Goal: Information Seeking & Learning: Compare options

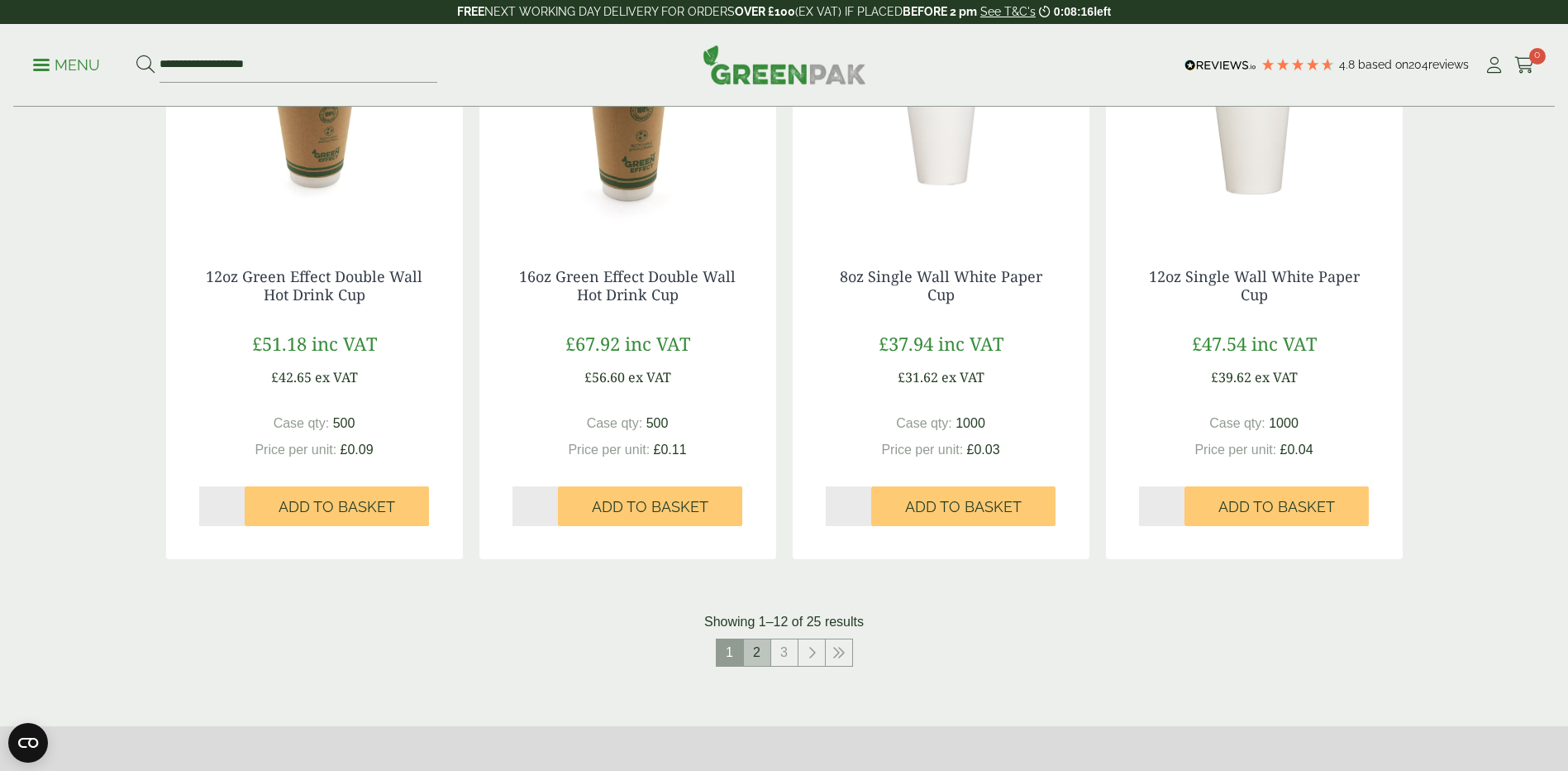
click at [757, 656] on link "2" at bounding box center [756, 652] width 26 height 26
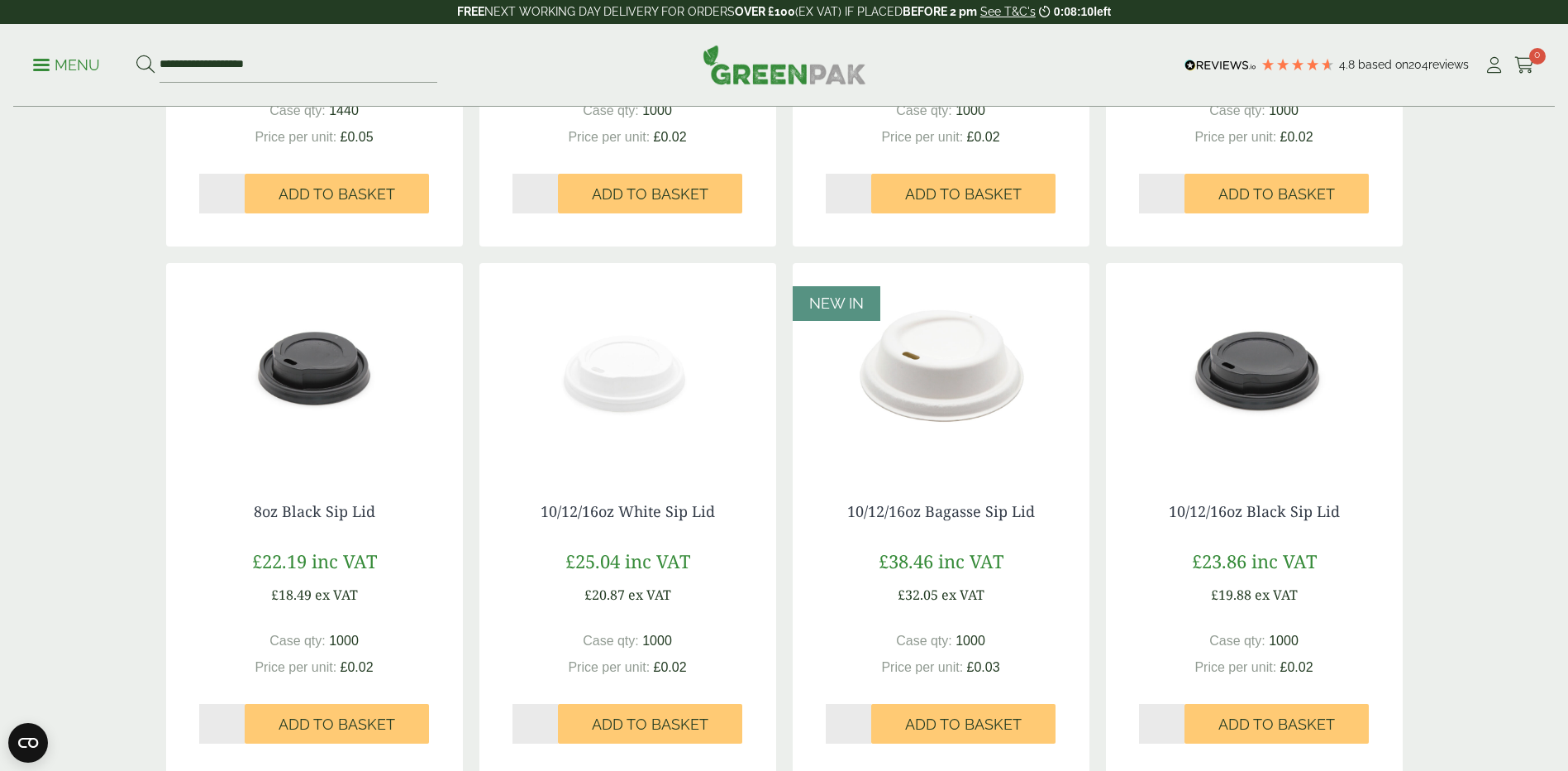
scroll to position [1240, 0]
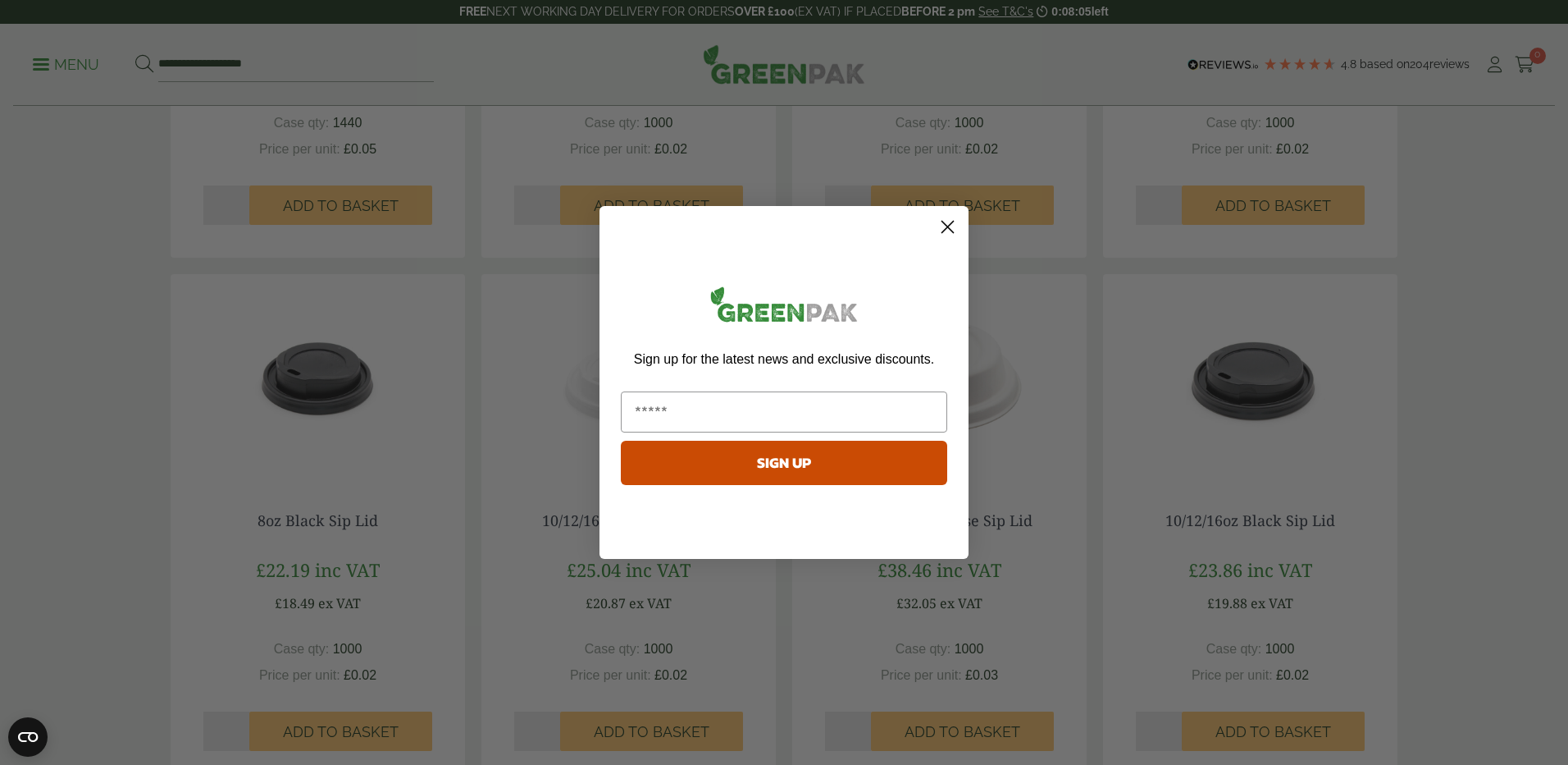
click at [952, 221] on circle "Close dialog" at bounding box center [947, 227] width 27 height 27
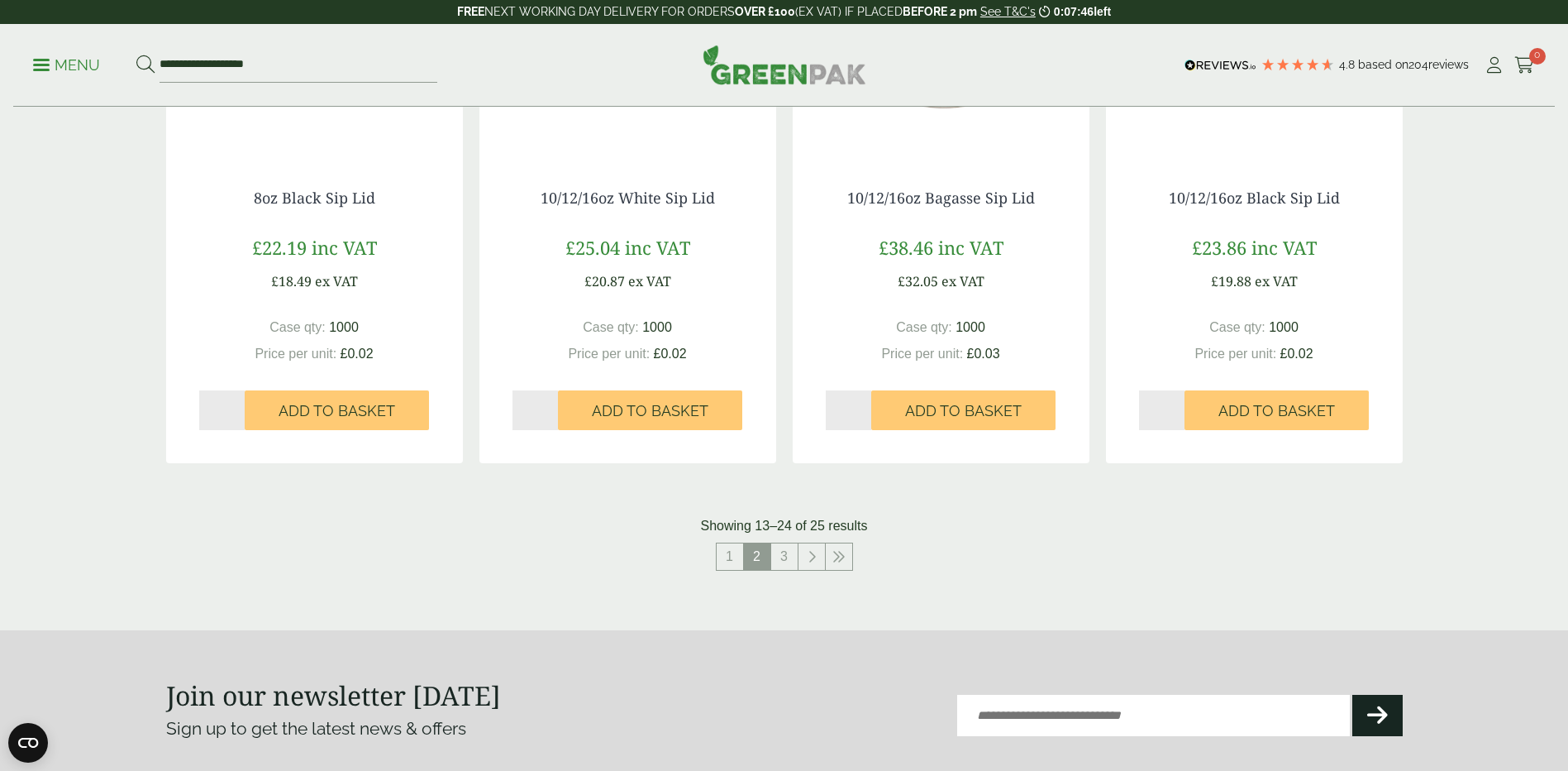
scroll to position [1571, 0]
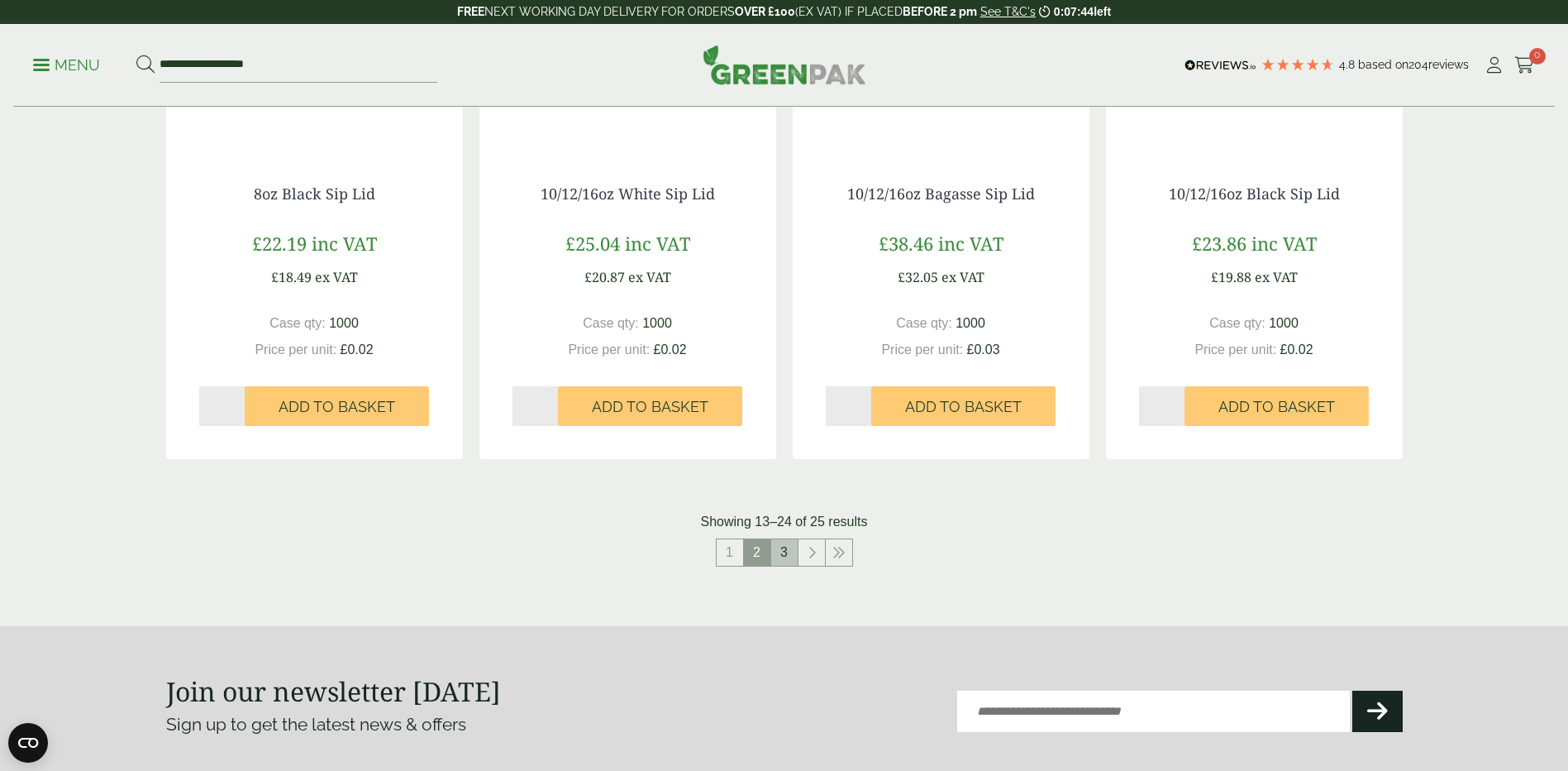
click at [785, 551] on link "3" at bounding box center [784, 552] width 26 height 26
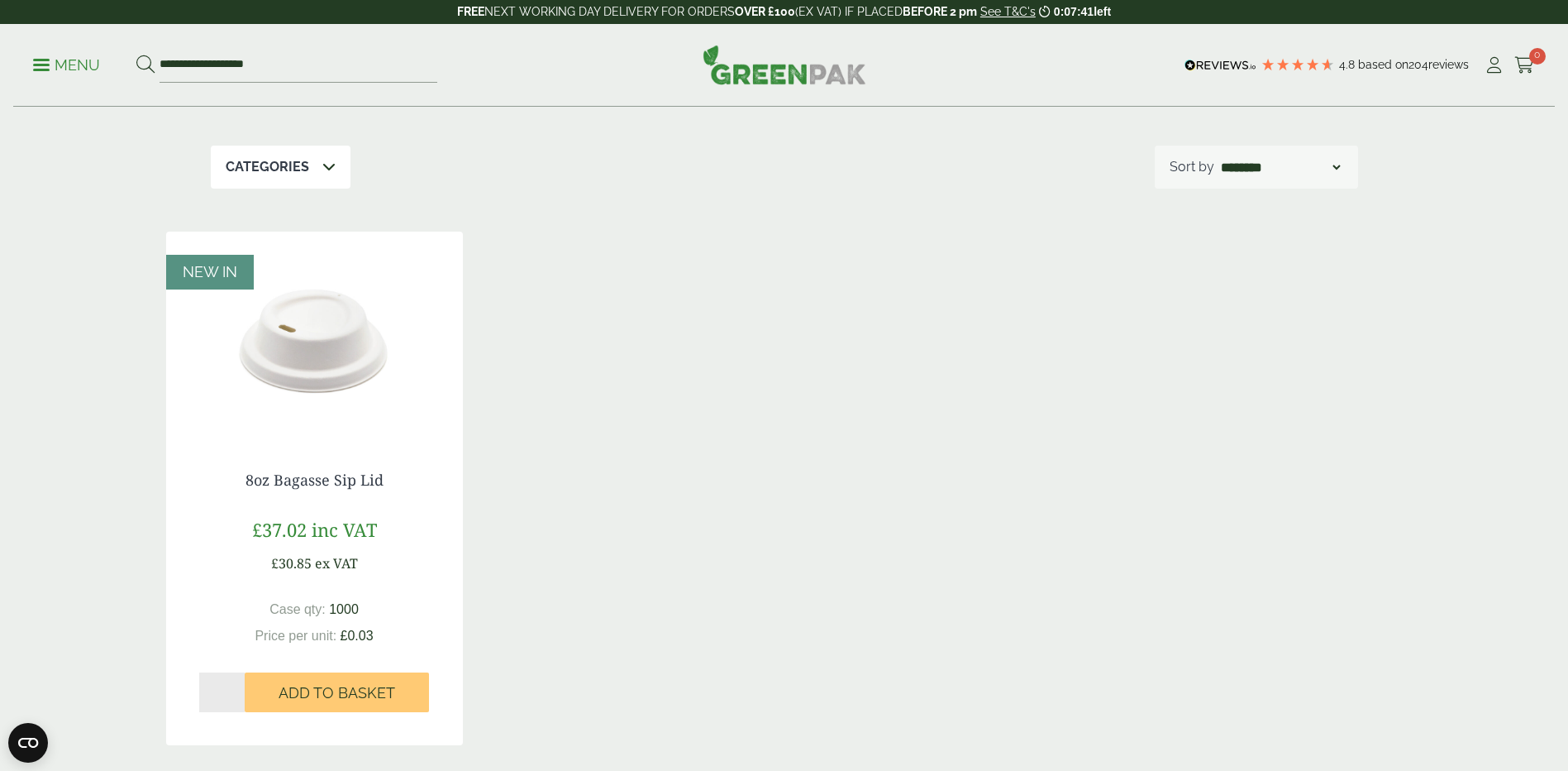
scroll to position [200, 0]
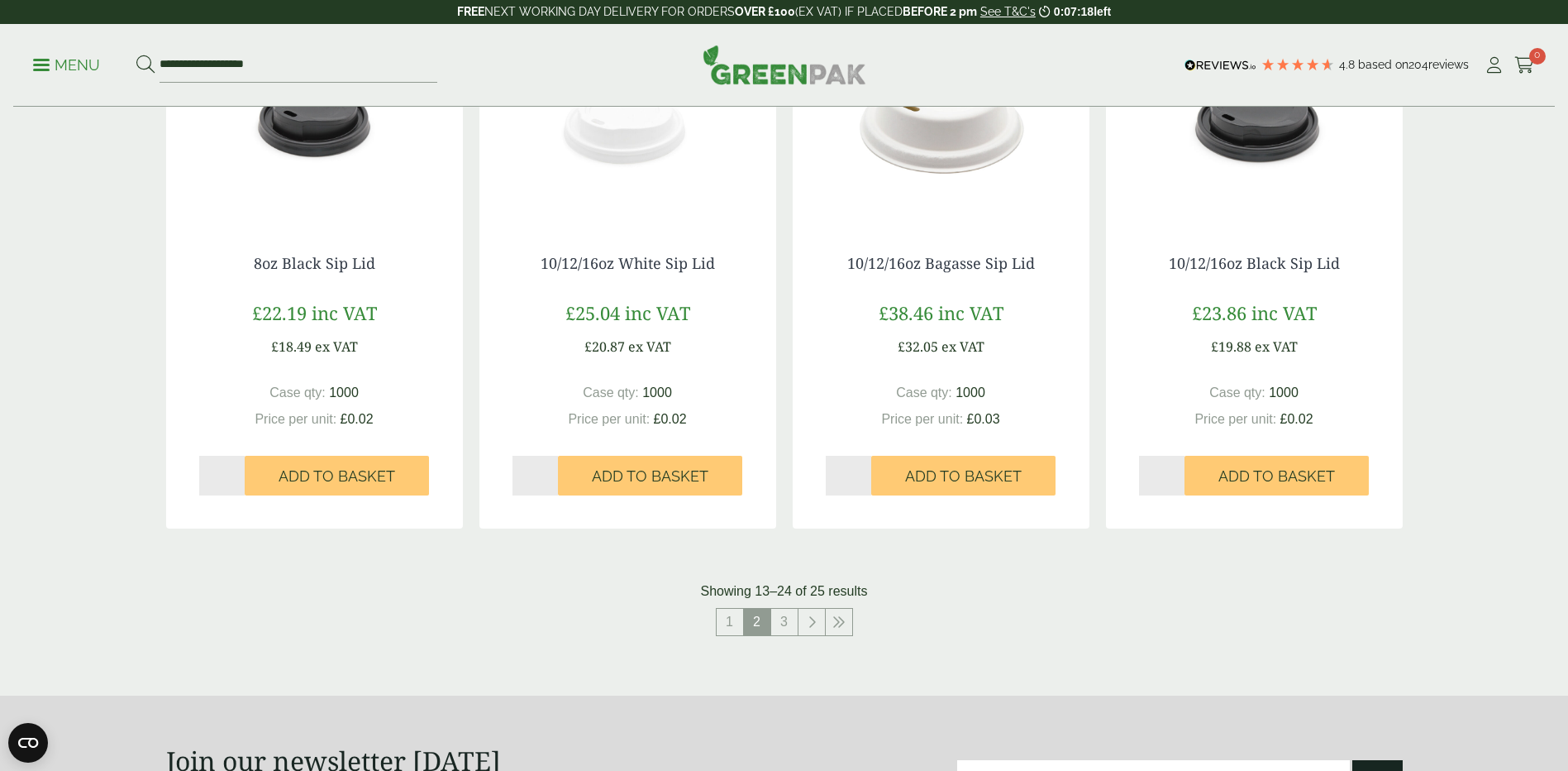
scroll to position [1516, 0]
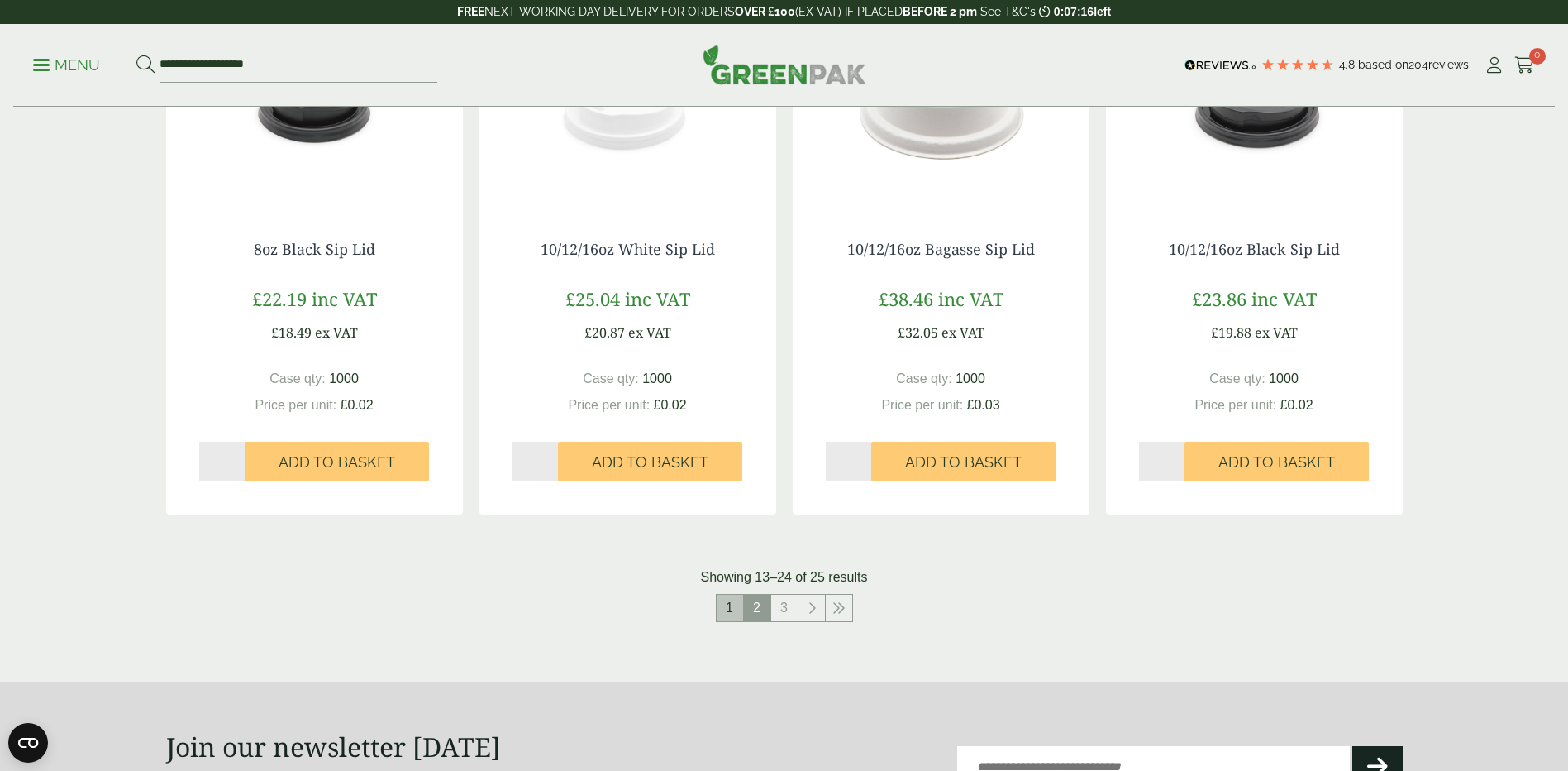
click at [736, 615] on link "1" at bounding box center [729, 607] width 26 height 26
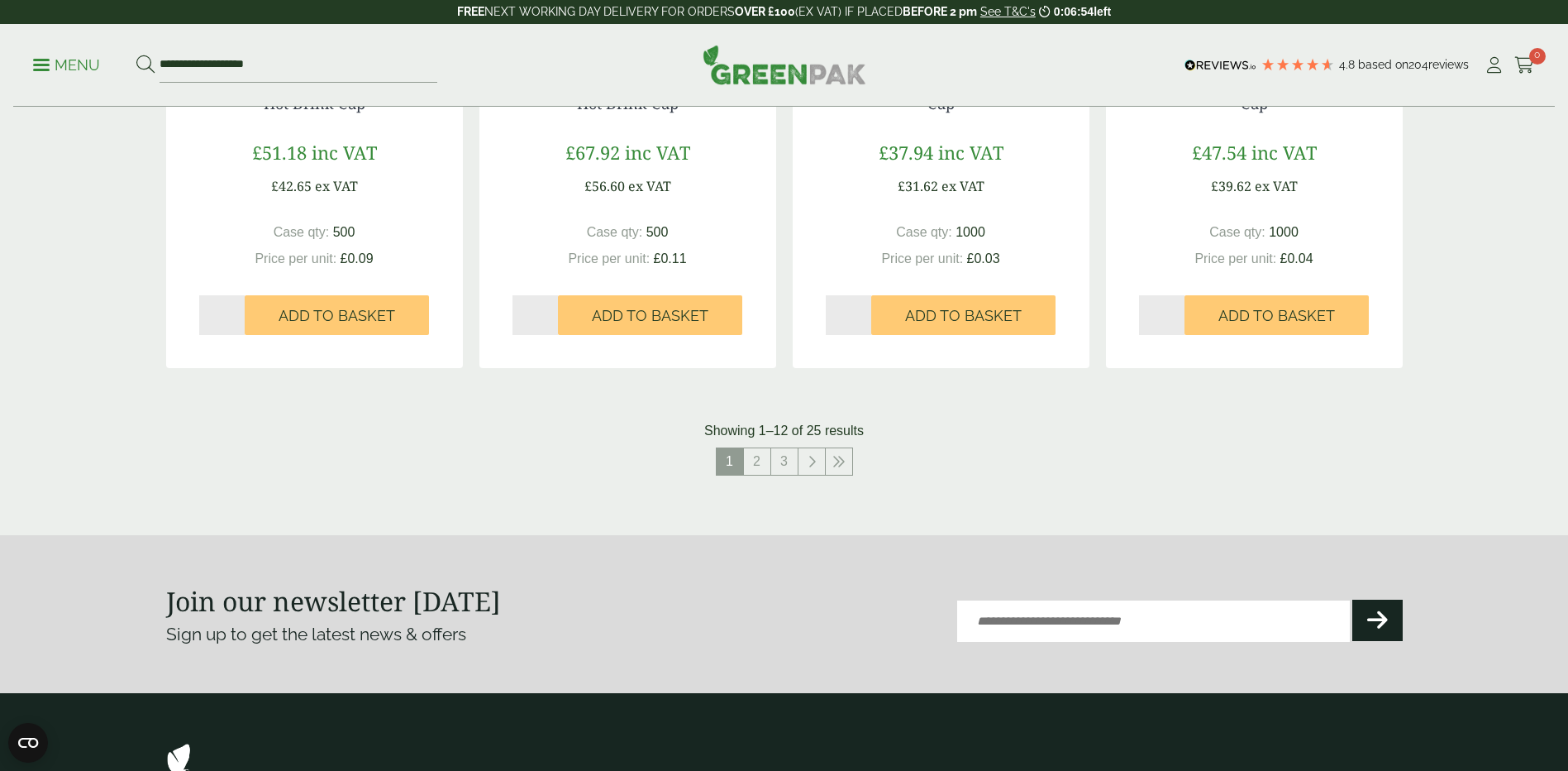
scroll to position [1681, 0]
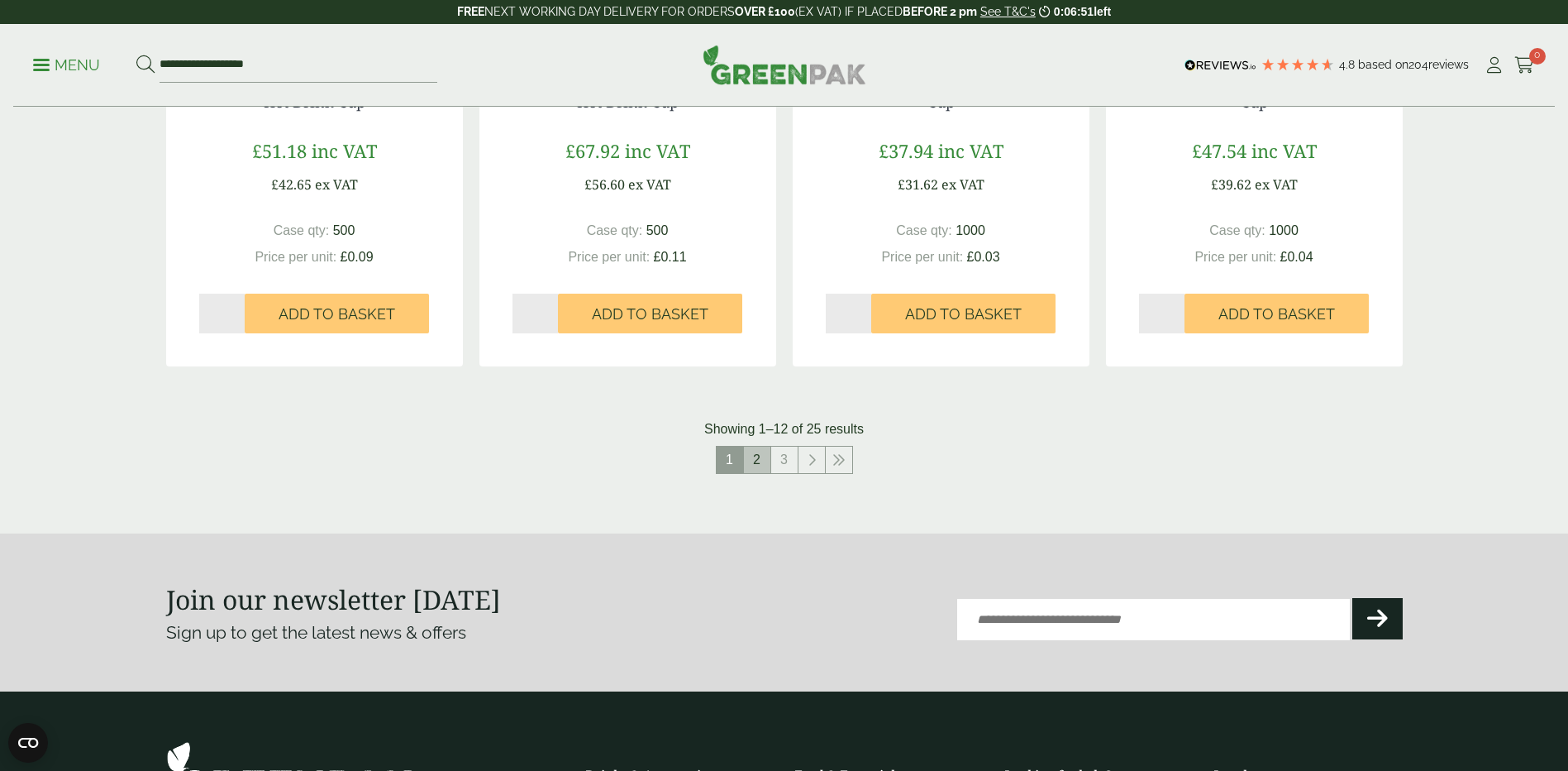
click at [755, 460] on link "2" at bounding box center [756, 459] width 26 height 26
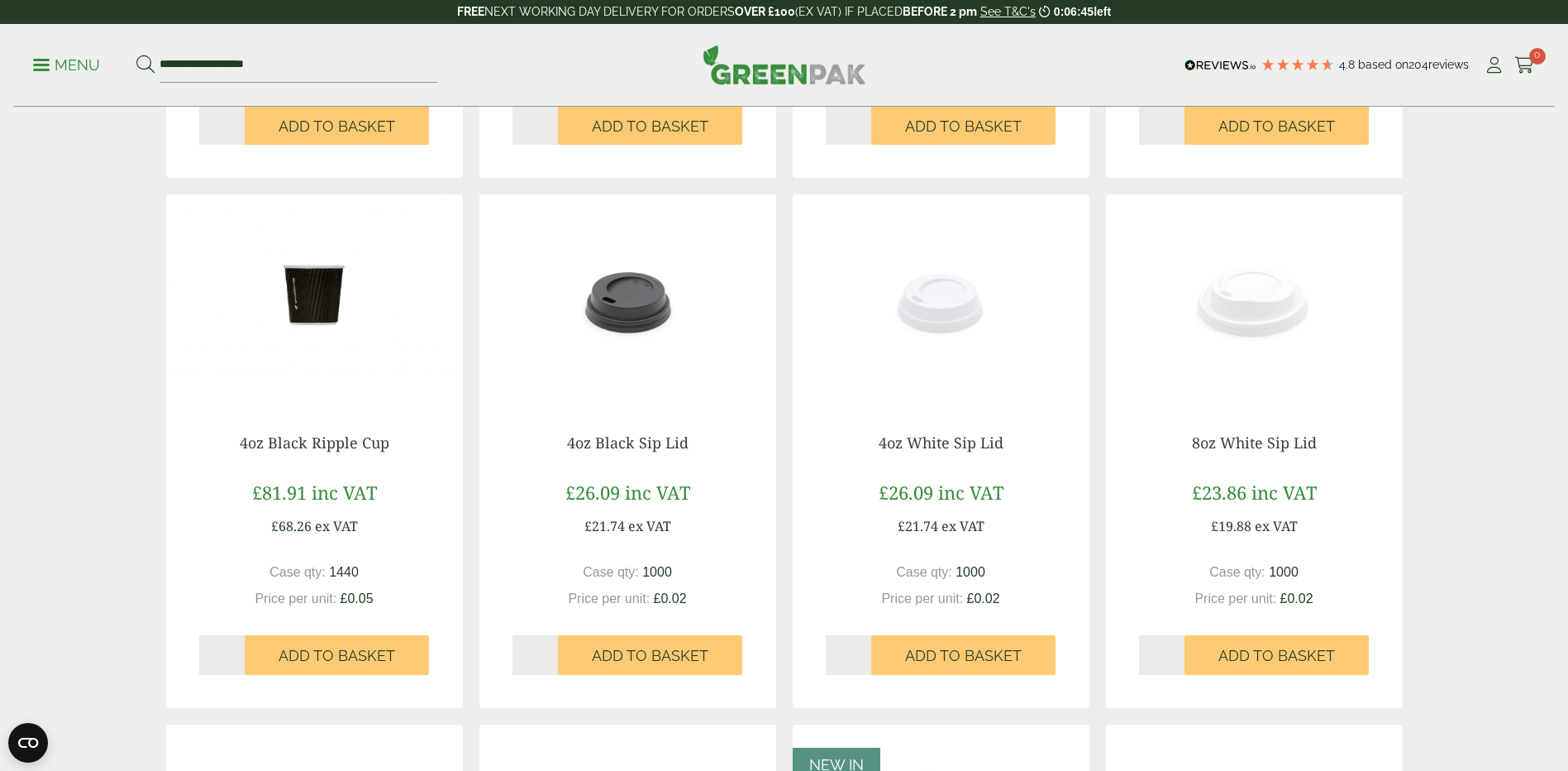
scroll to position [771, 0]
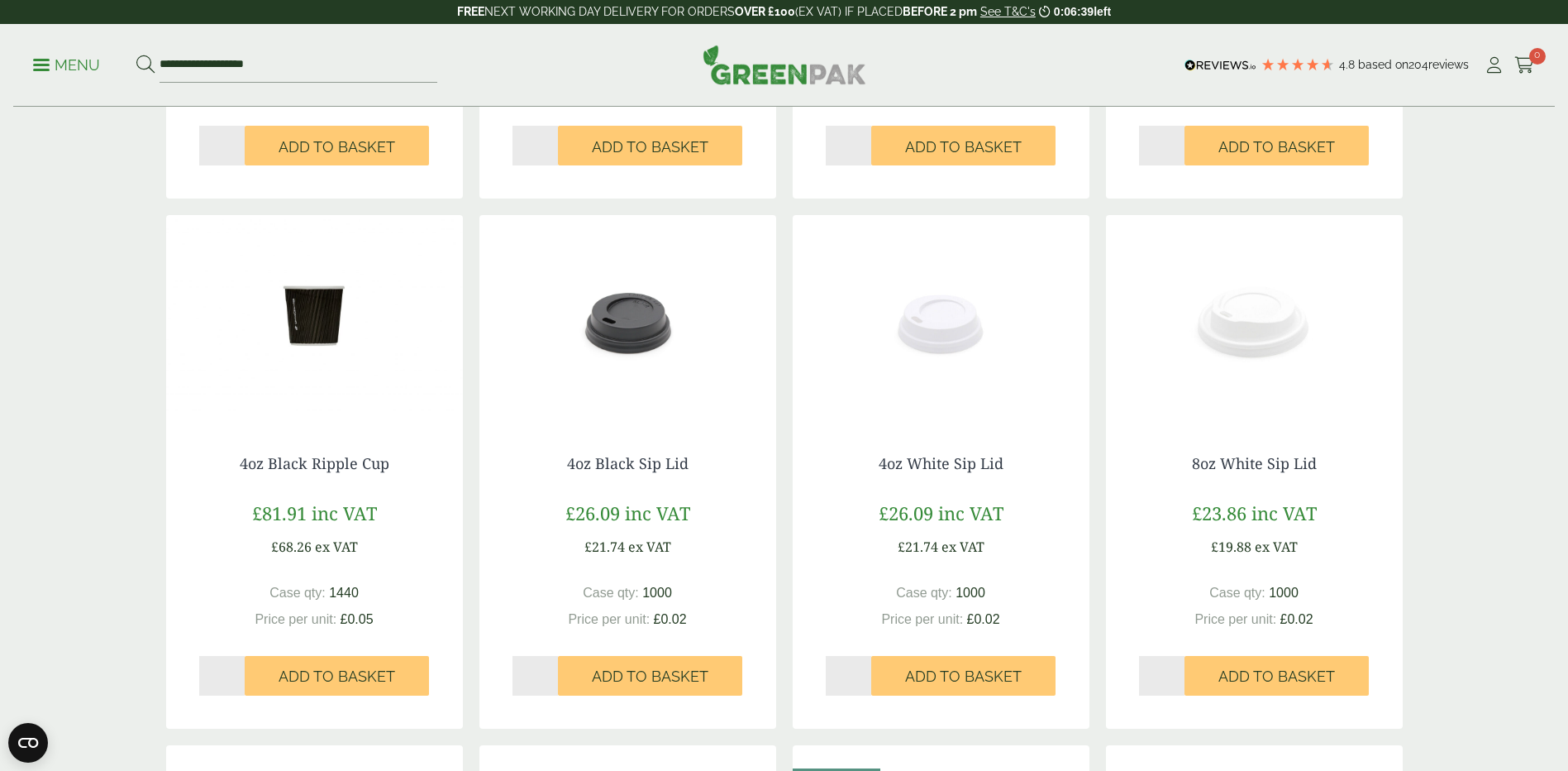
click at [1239, 332] on img at bounding box center [1254, 318] width 296 height 206
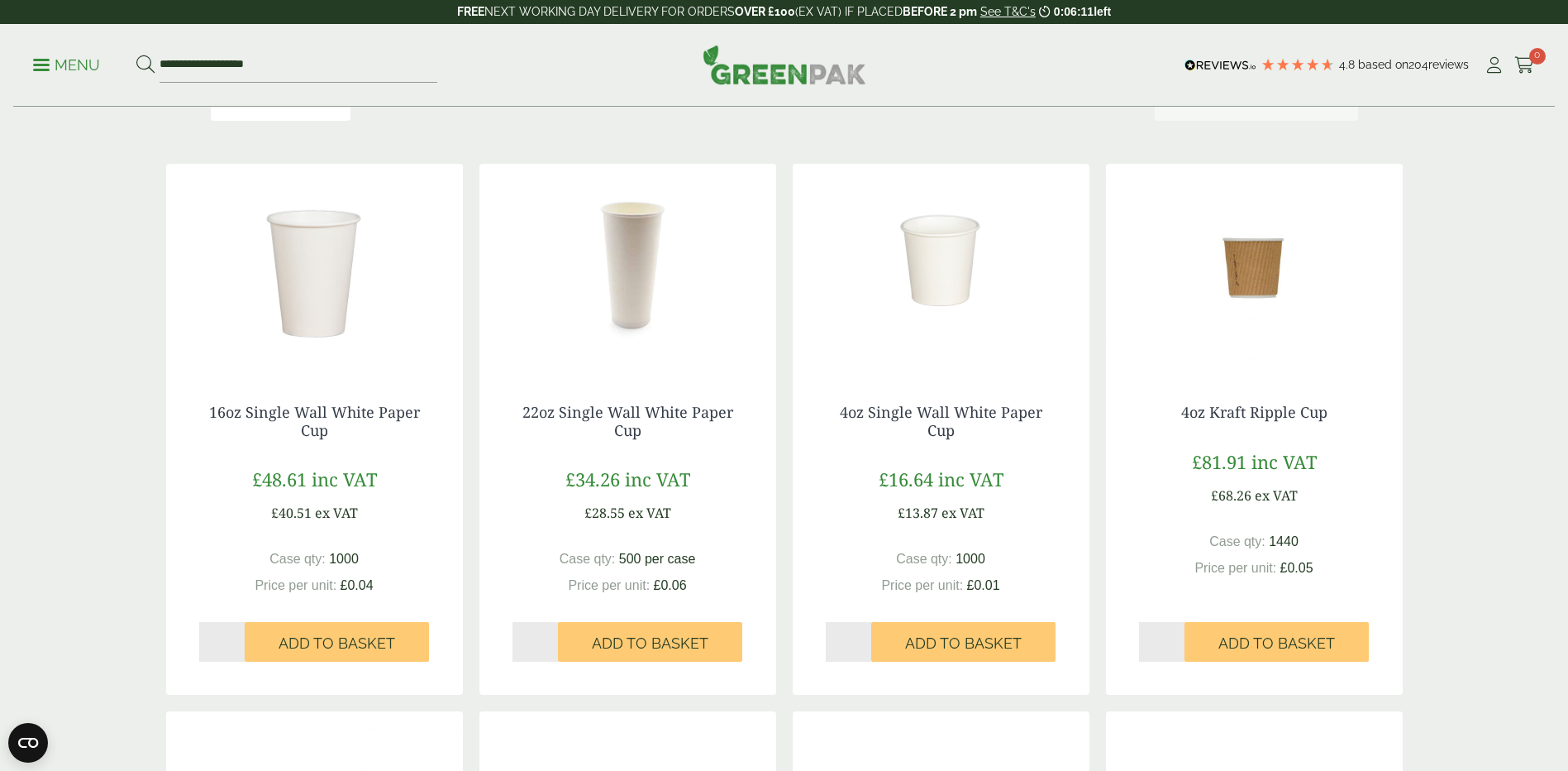
scroll to position [193, 0]
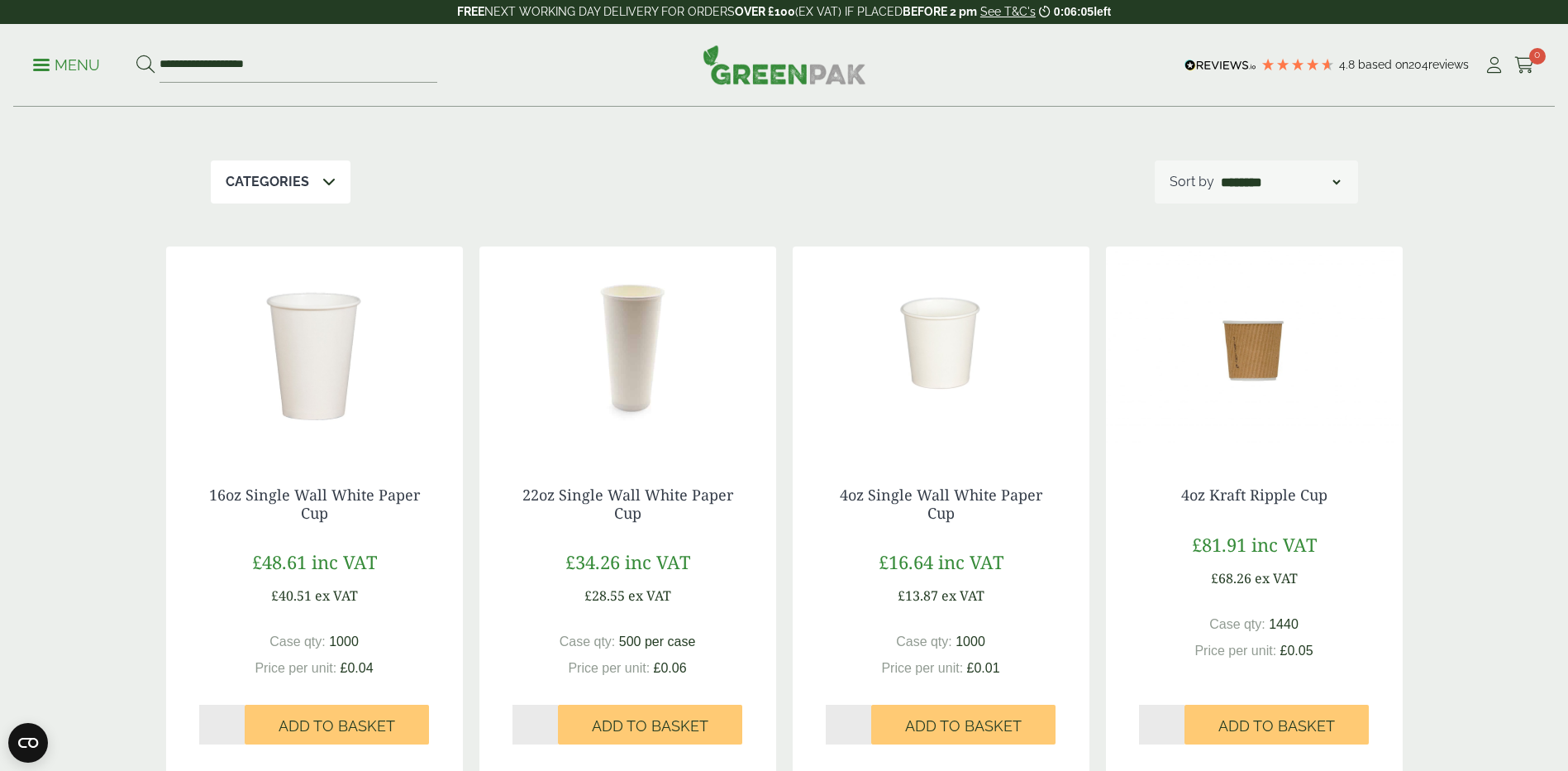
click at [638, 372] on img at bounding box center [628, 349] width 296 height 206
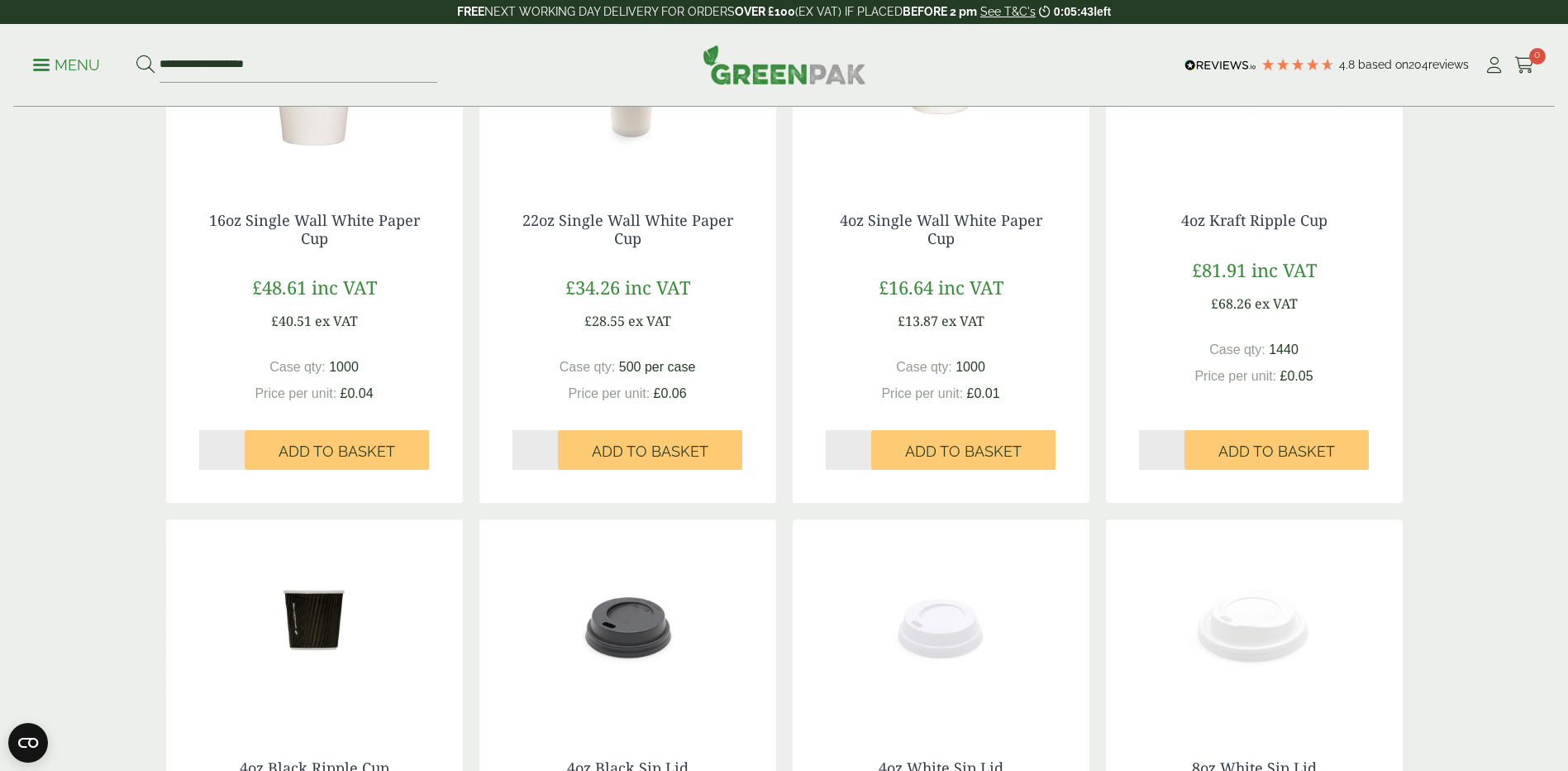
scroll to position [496, 0]
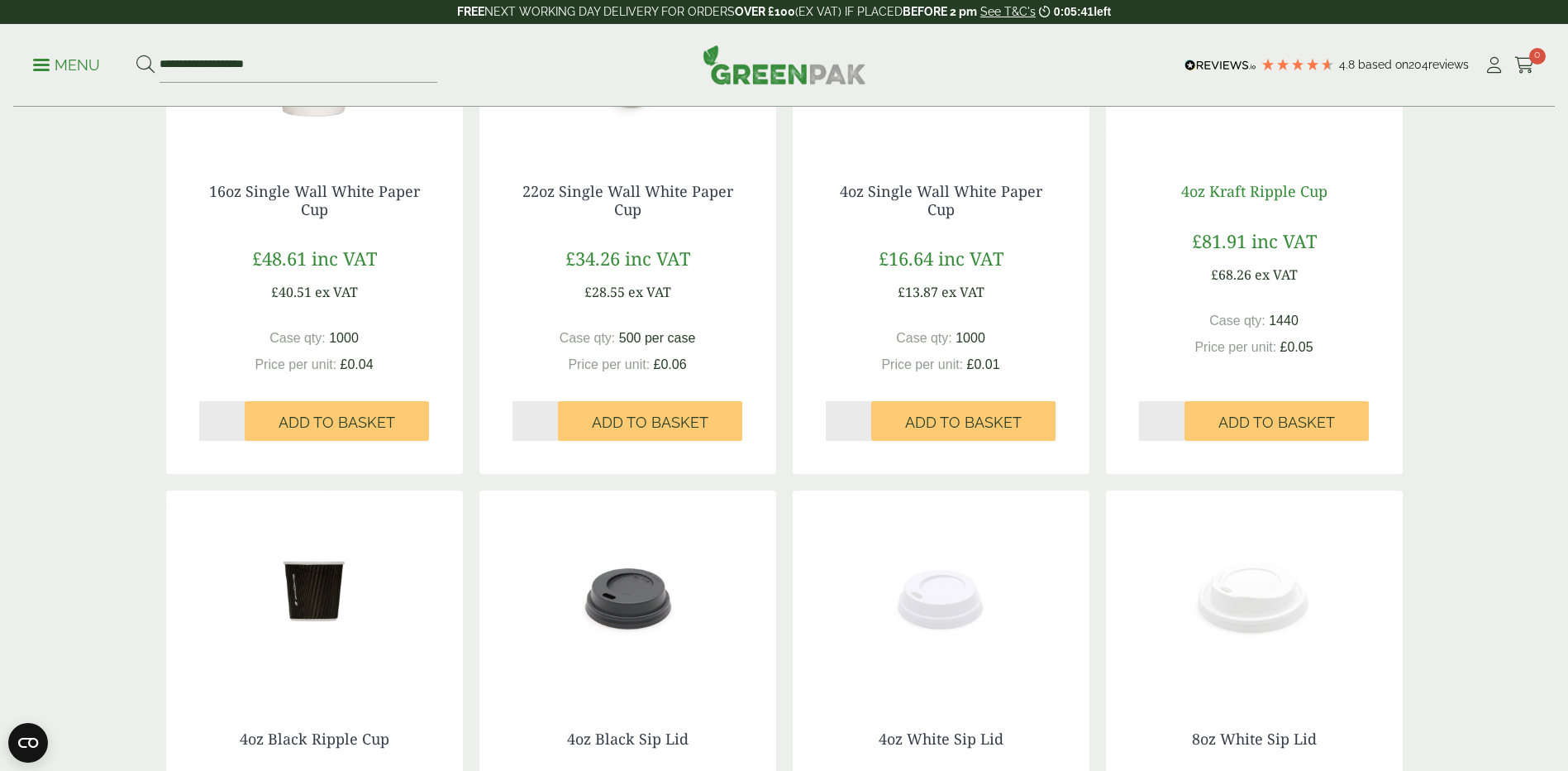
click at [1245, 193] on link "4oz Kraft Ripple Cup" at bounding box center [1254, 191] width 146 height 19
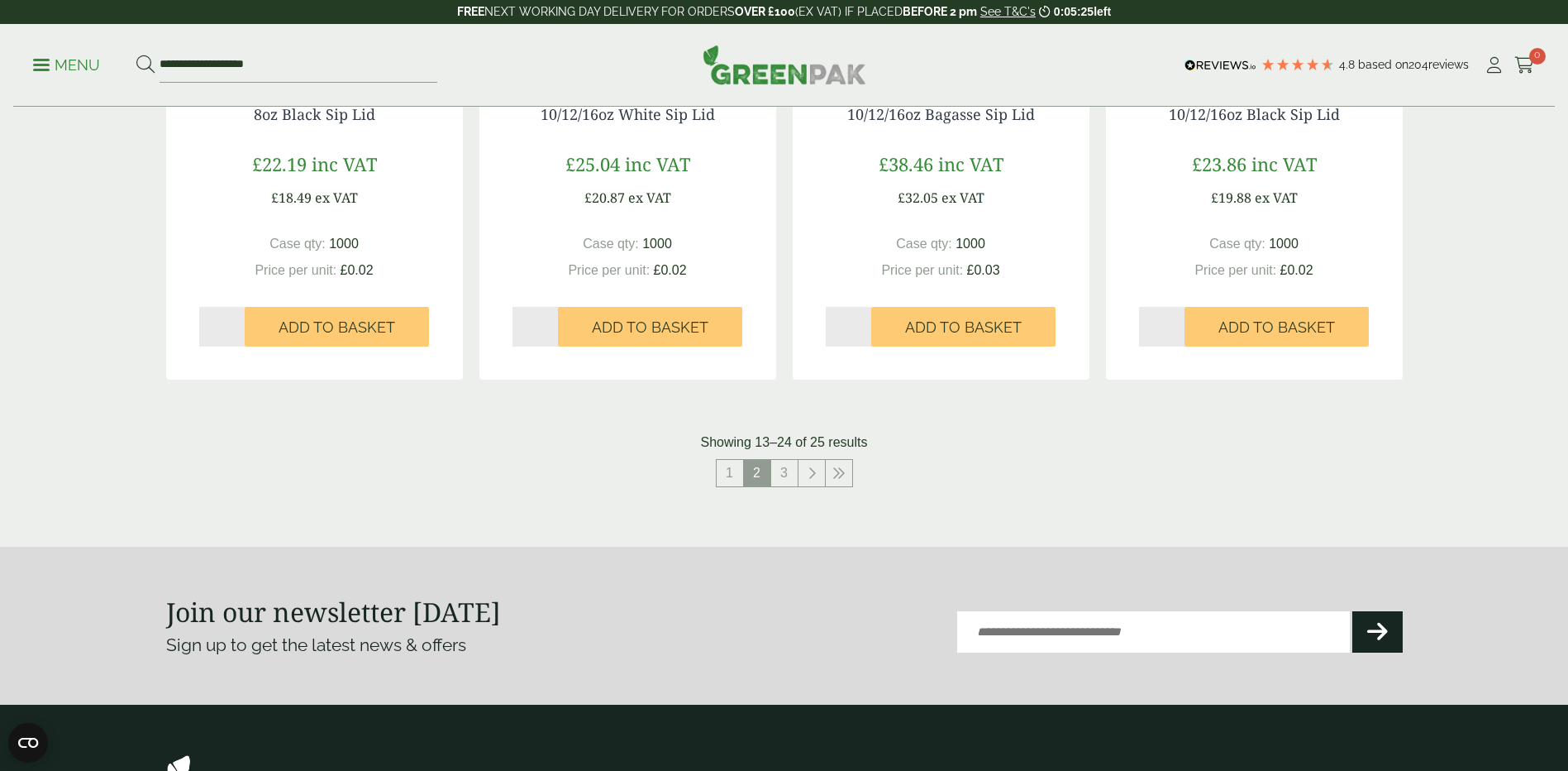
scroll to position [1653, 0]
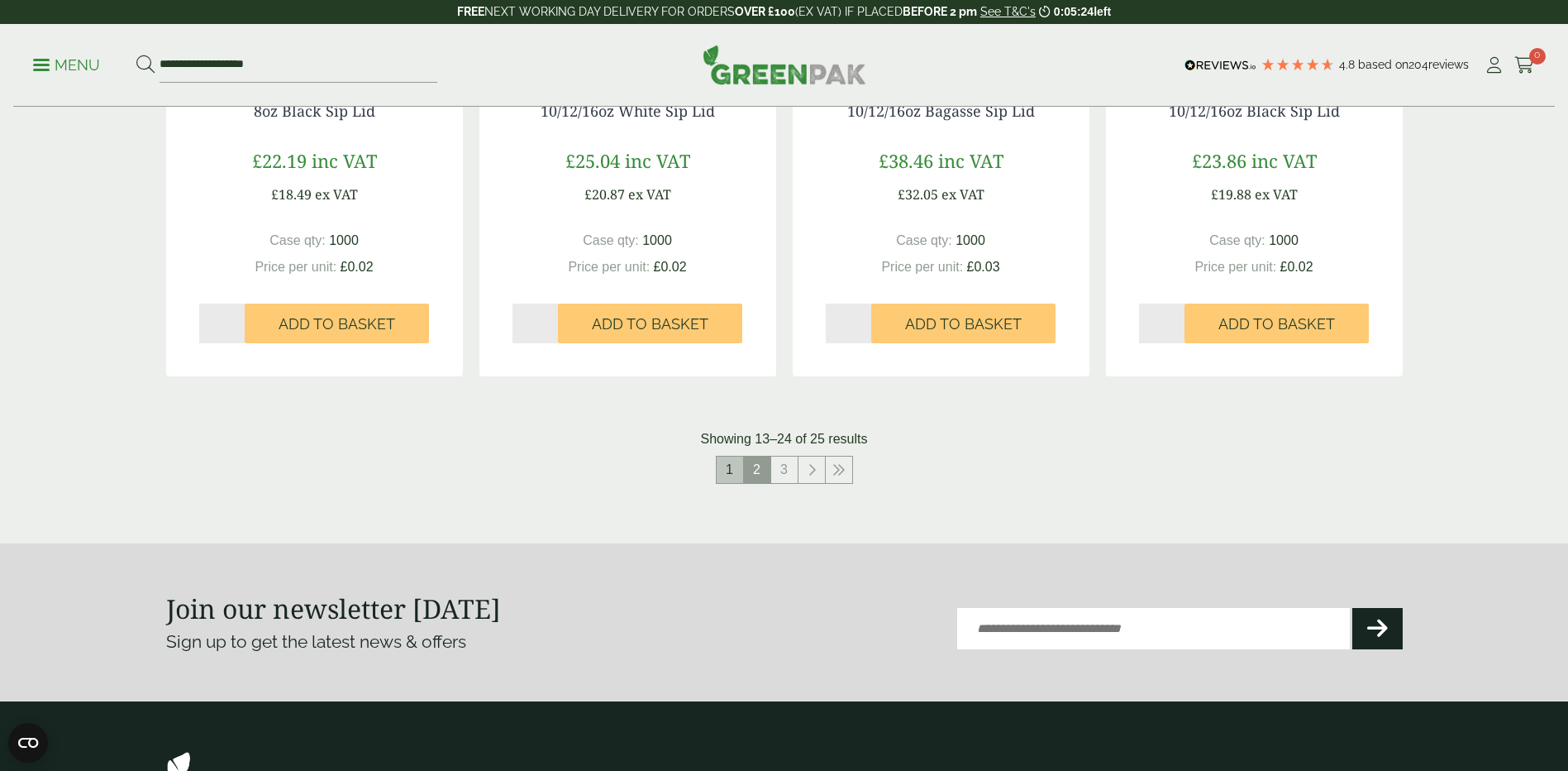
click at [719, 471] on link "1" at bounding box center [729, 469] width 26 height 26
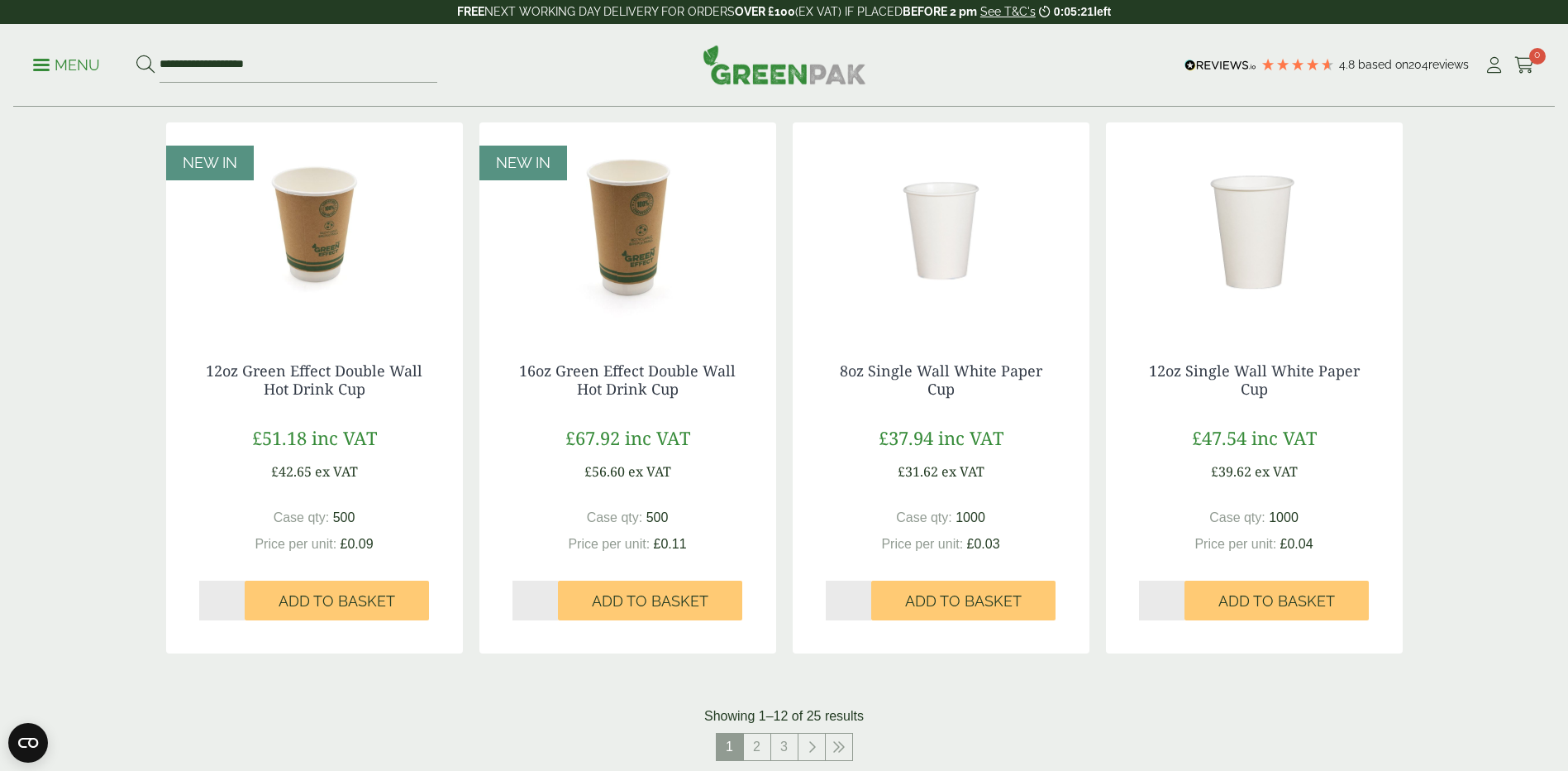
scroll to position [1240, 0]
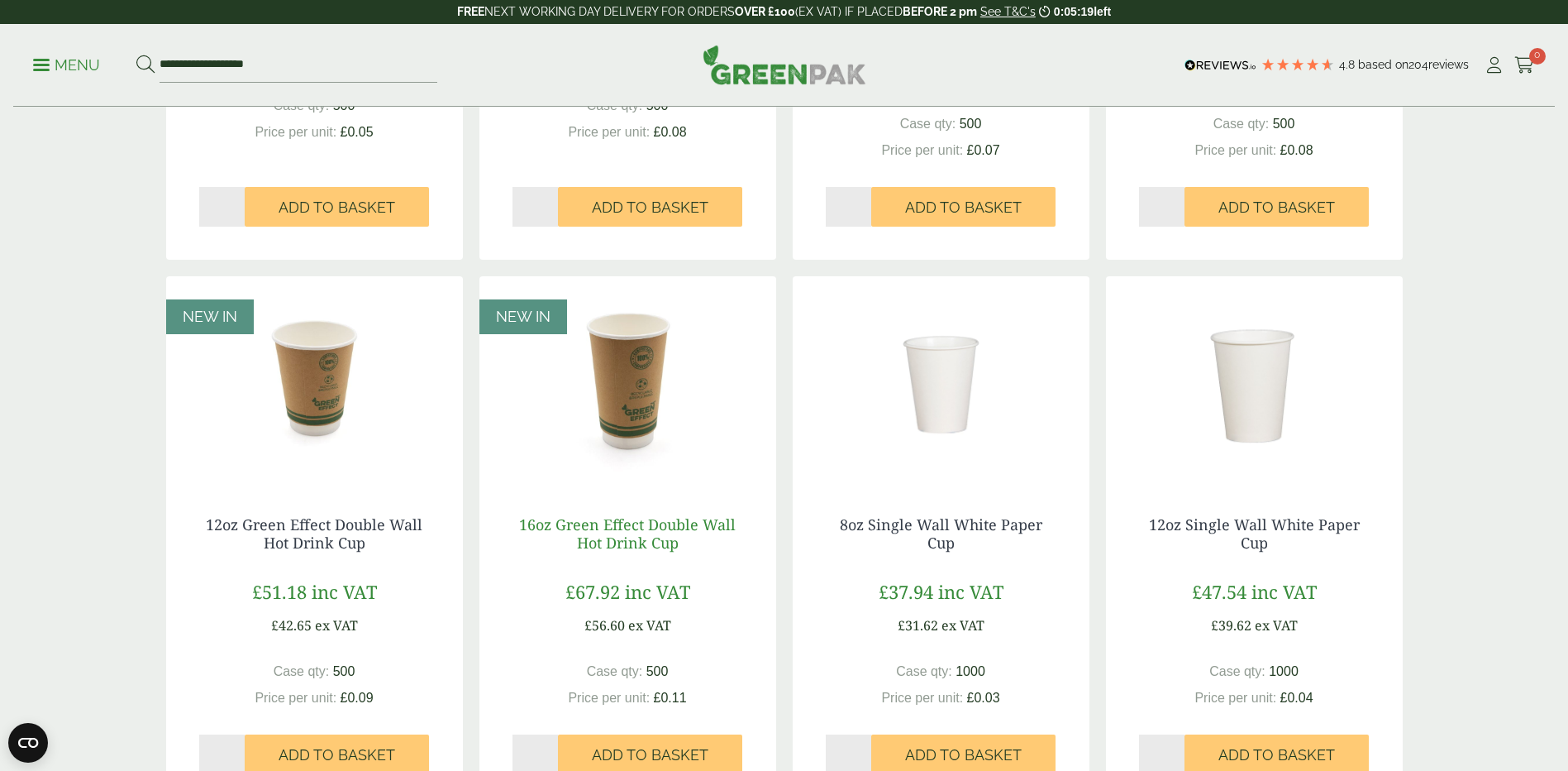
click at [614, 519] on link "16oz Green Effect Double Wall Hot Drink Cup" at bounding box center [628, 533] width 217 height 38
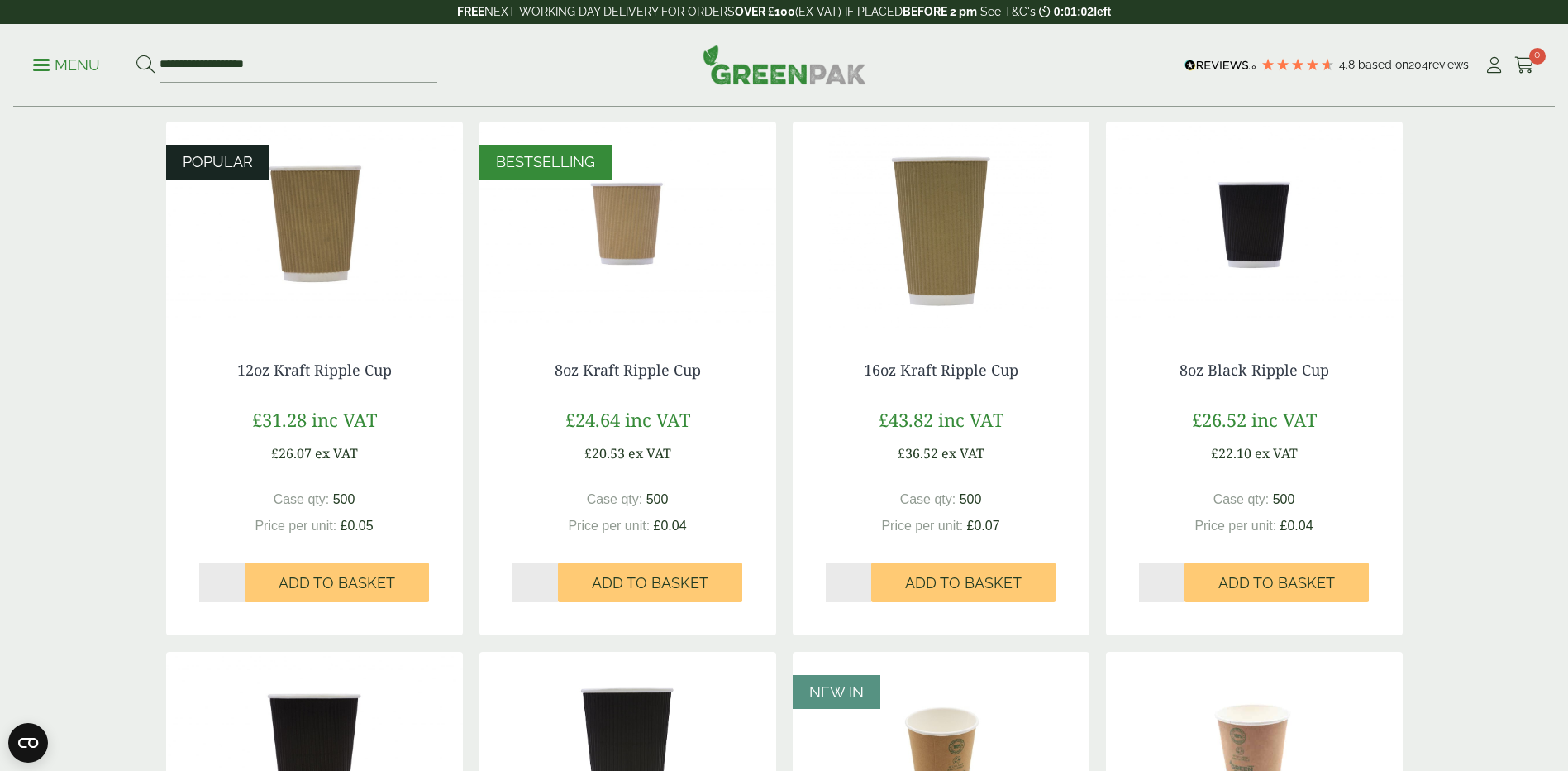
scroll to position [248, 0]
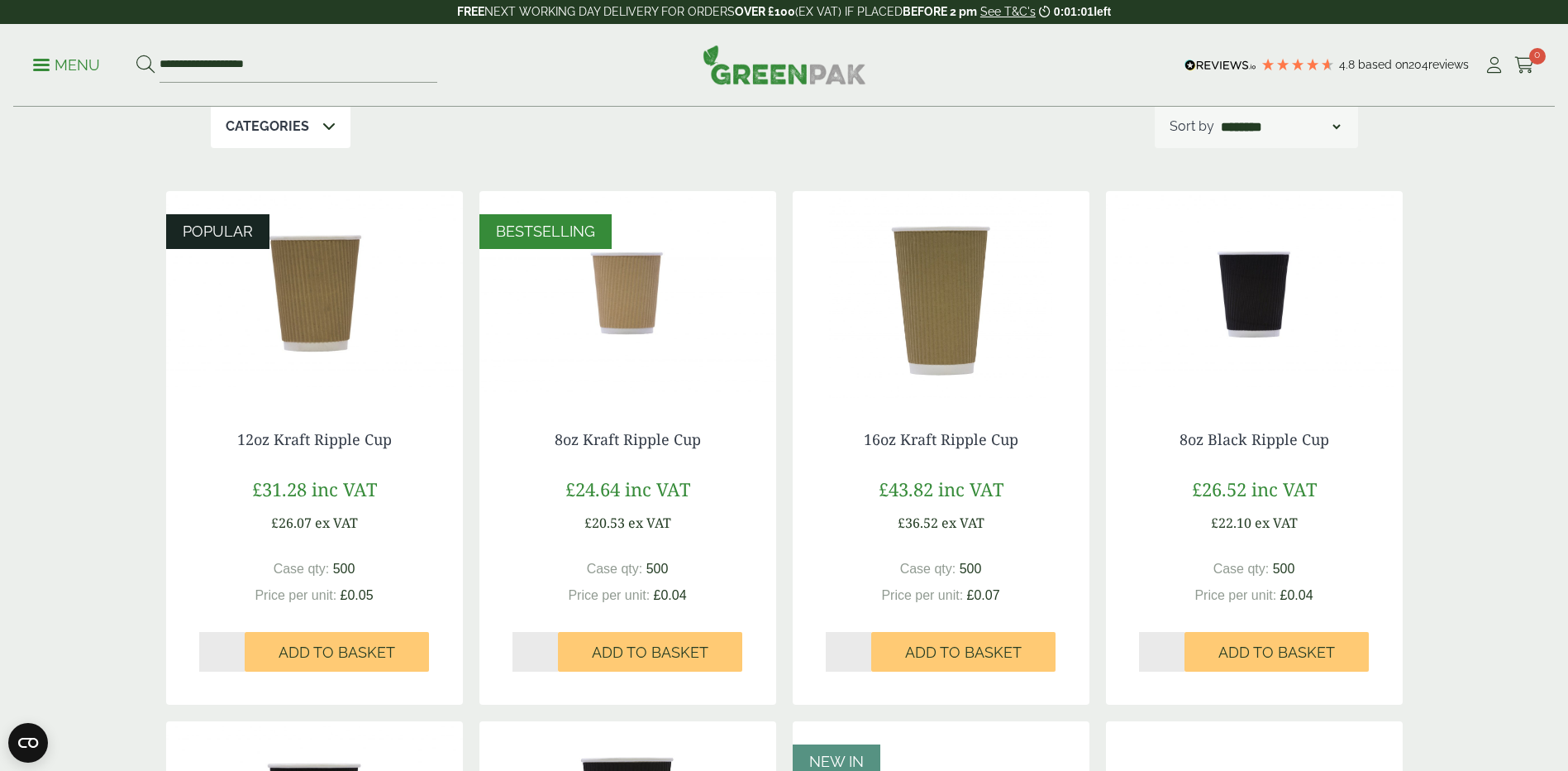
click at [938, 300] on img at bounding box center [941, 293] width 296 height 206
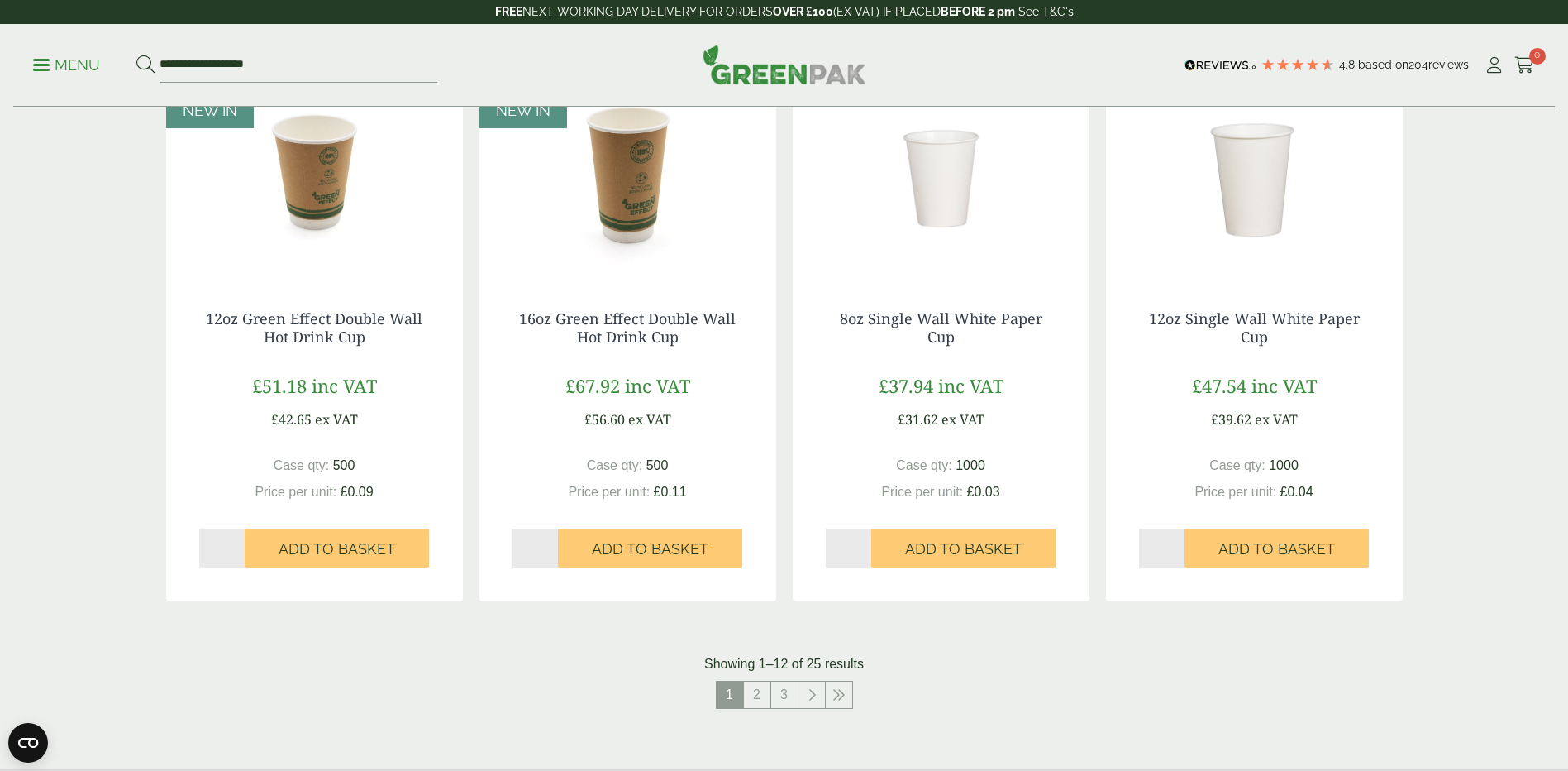
scroll to position [1571, 0]
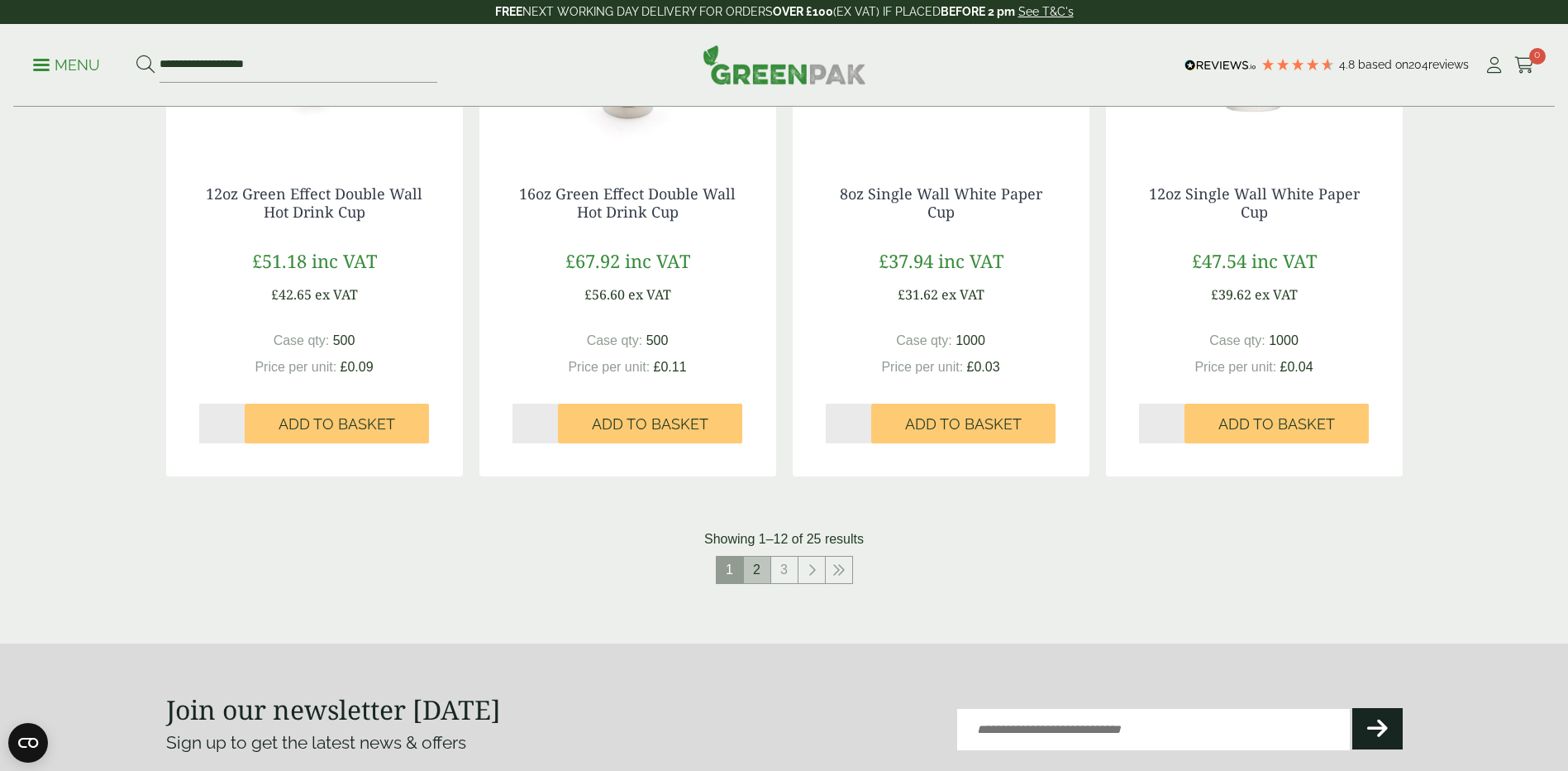
click at [753, 573] on link "2" at bounding box center [756, 569] width 26 height 26
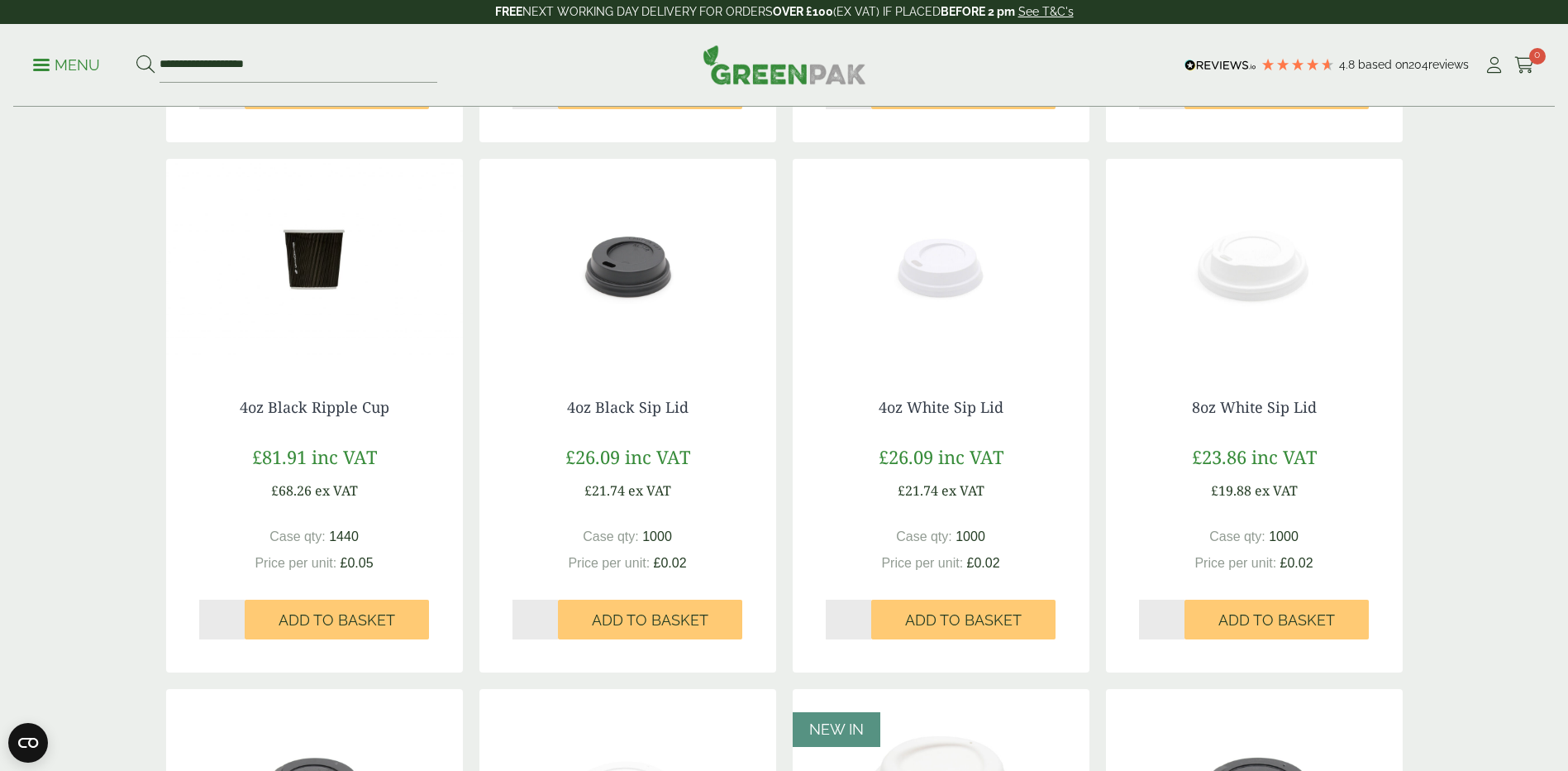
scroll to position [827, 0]
click at [948, 404] on link "4oz White Sip Lid" at bounding box center [940, 408] width 125 height 19
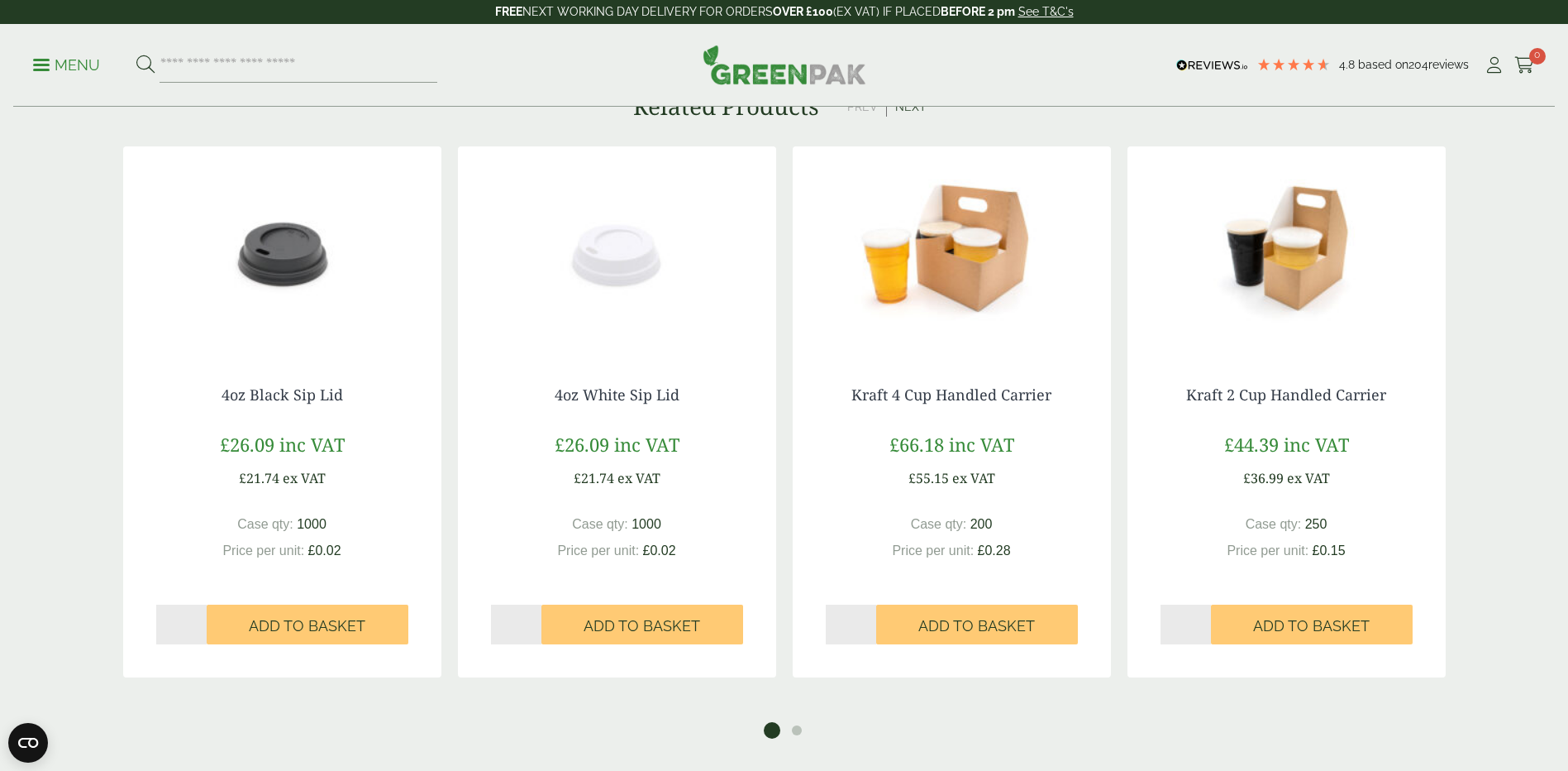
scroll to position [1985, 0]
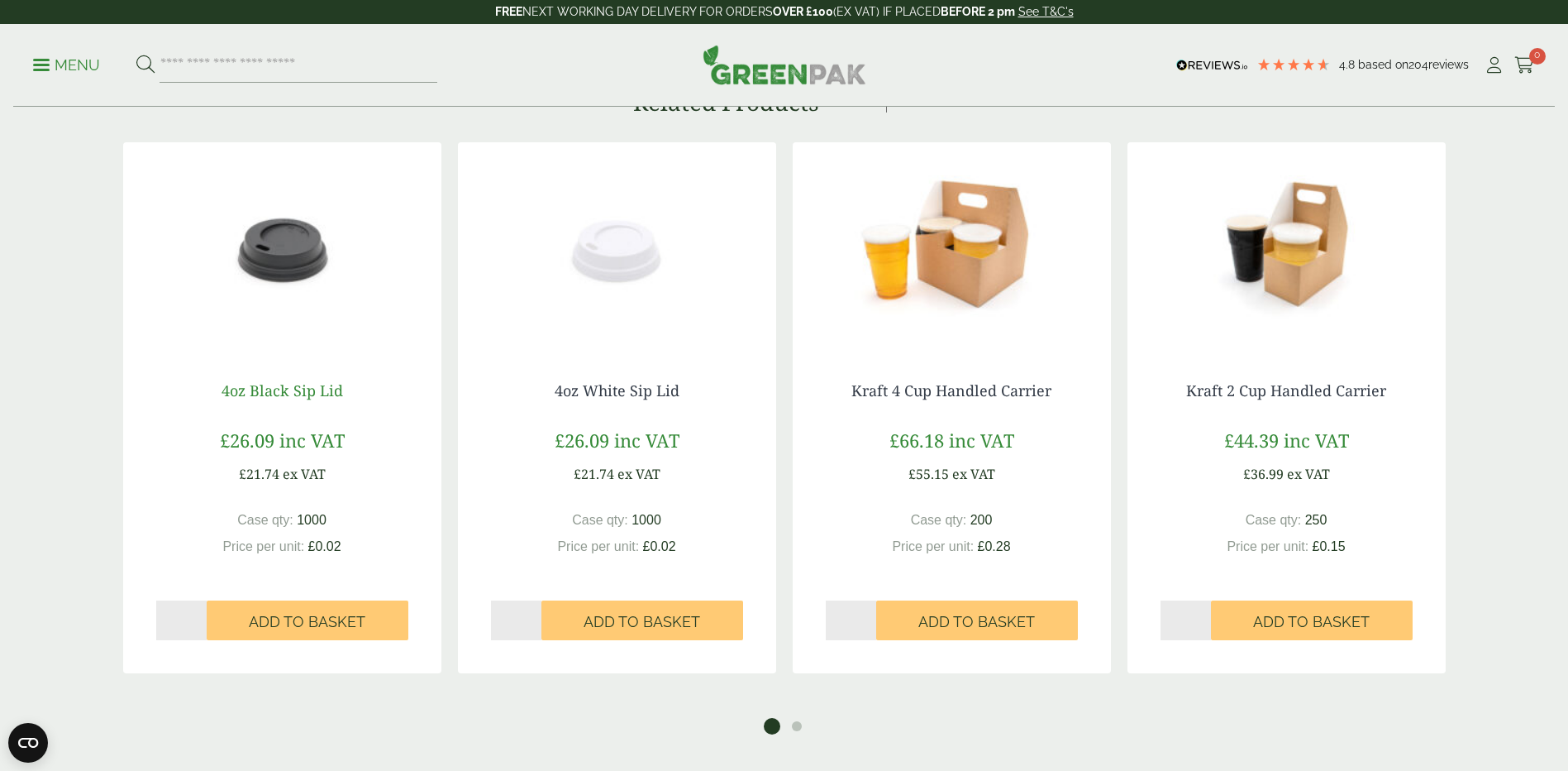
click at [293, 386] on link "4oz Black Sip Lid" at bounding box center [282, 390] width 121 height 19
